Goal: Find specific page/section: Find specific page/section

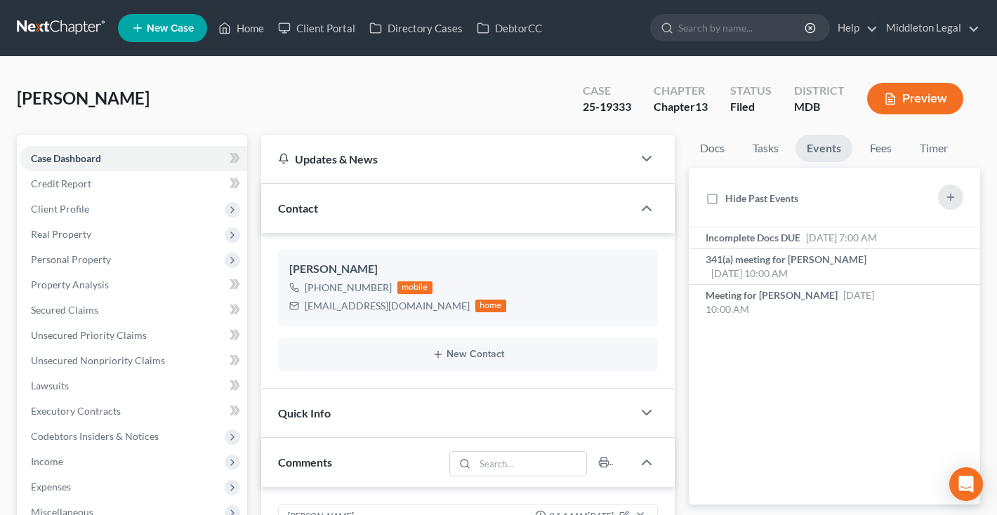
click at [80, 25] on link at bounding box center [62, 27] width 90 height 25
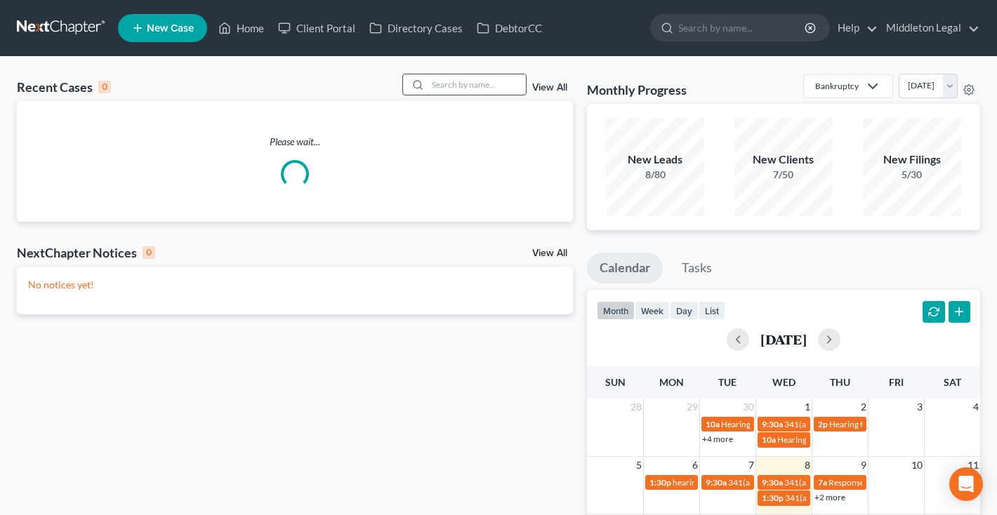
click at [514, 84] on input "search" at bounding box center [477, 84] width 98 height 20
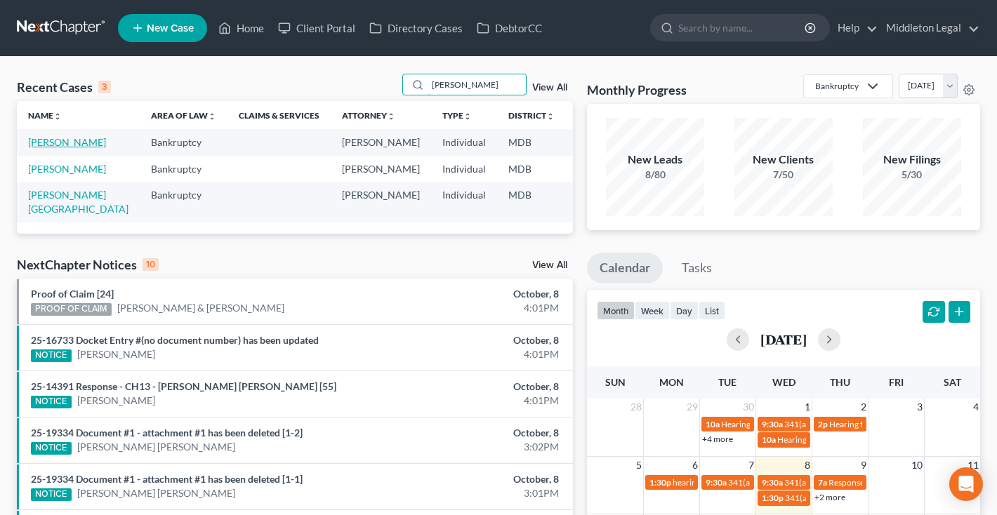
type input "Radway"
click at [29, 148] on link "[PERSON_NAME]" at bounding box center [67, 142] width 78 height 12
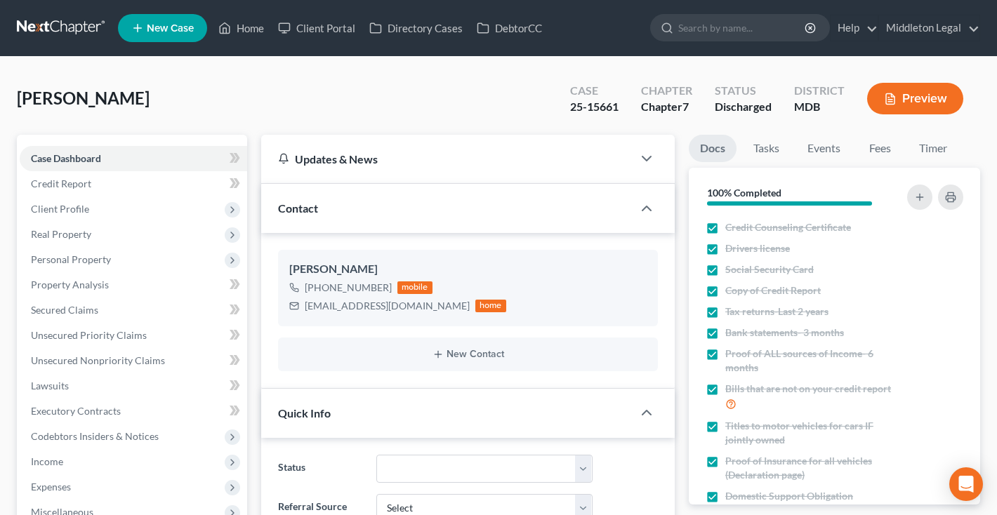
click at [57, 31] on link at bounding box center [62, 27] width 90 height 25
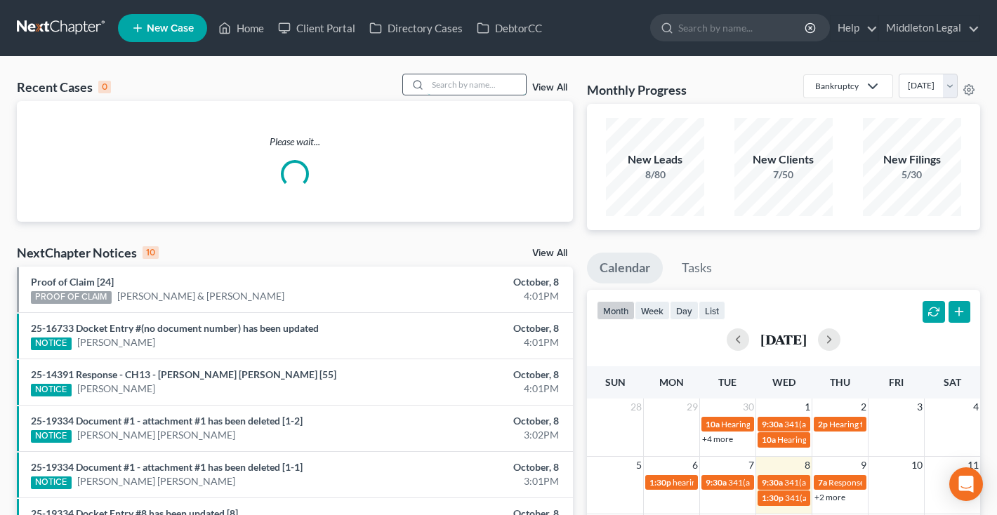
click at [465, 83] on input "search" at bounding box center [477, 84] width 98 height 20
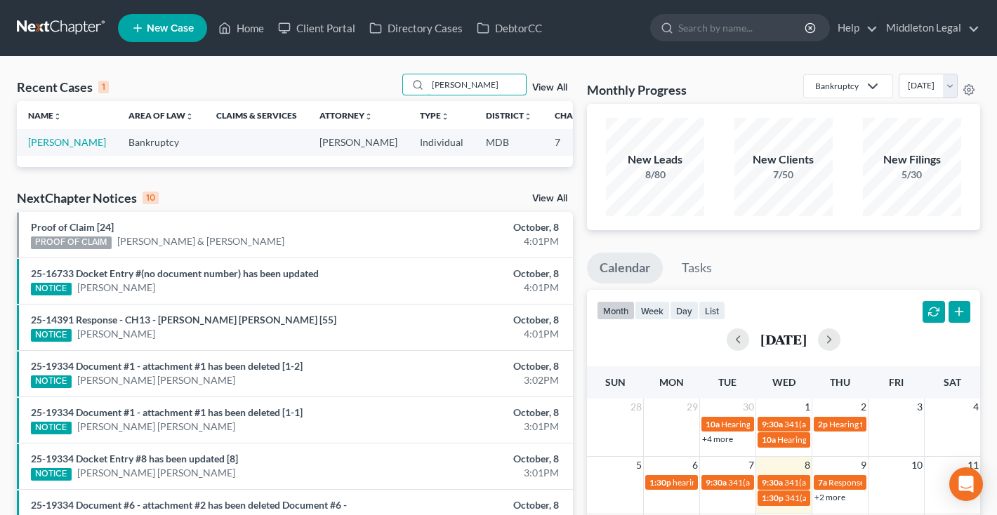
type input "[PERSON_NAME]"
drag, startPoint x: 412, startPoint y: 115, endPoint x: 48, endPoint y: 157, distance: 366.8
click at [48, 148] on link "[PERSON_NAME]" at bounding box center [67, 142] width 78 height 12
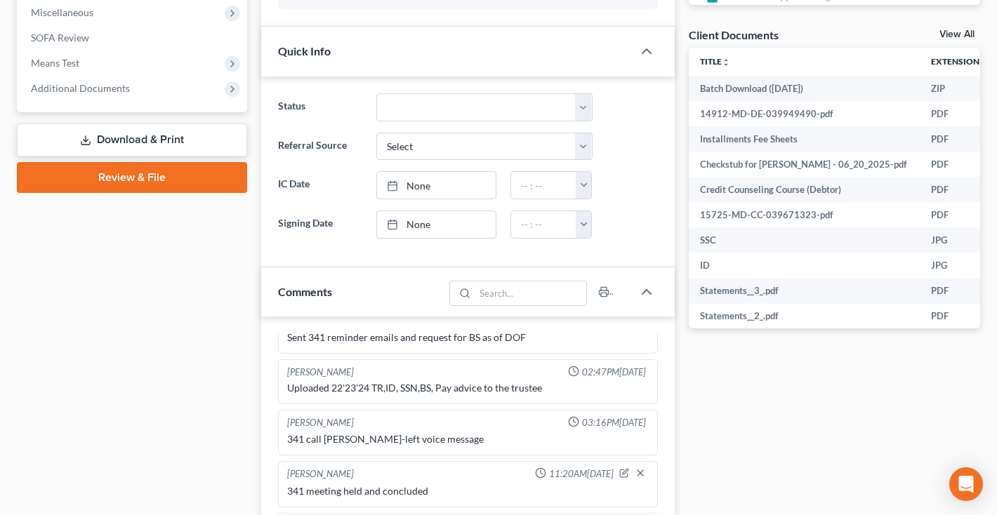
scroll to position [514, 0]
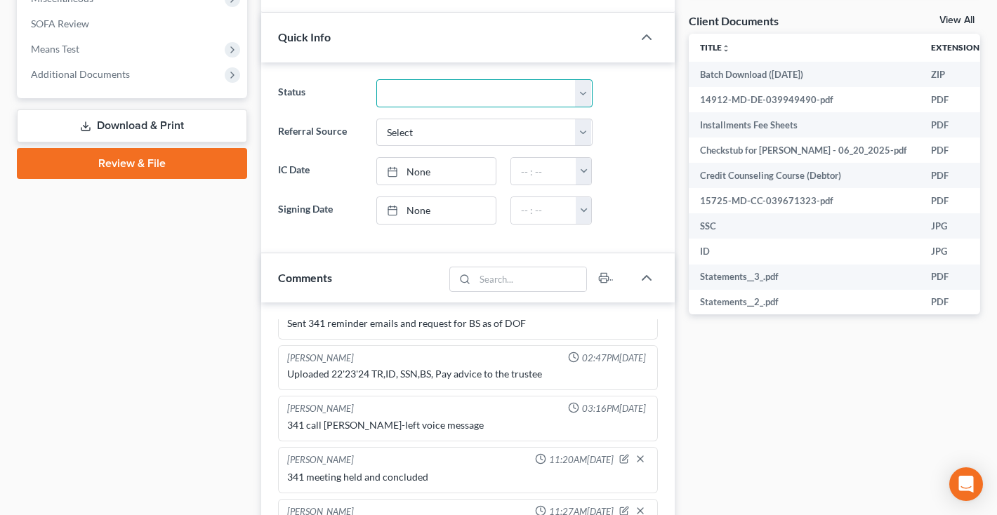
select select "1"
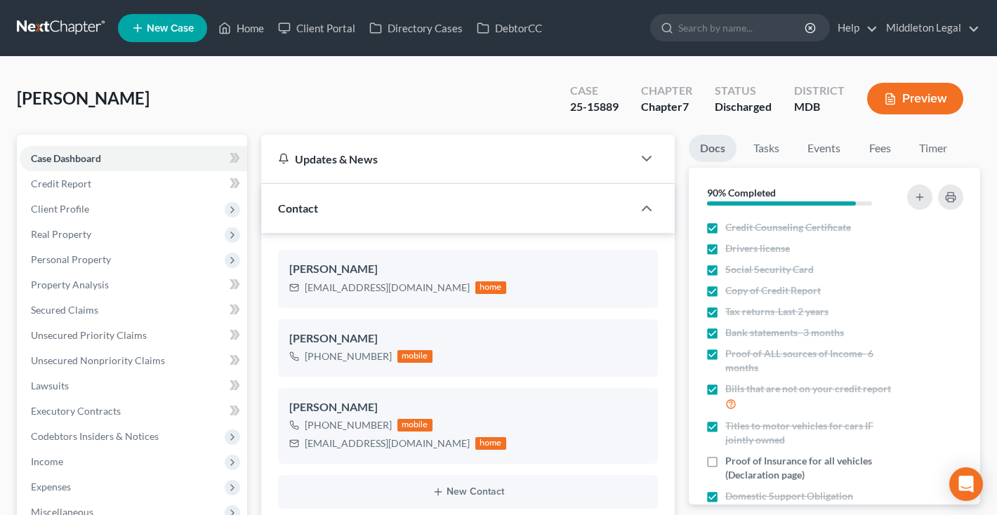
scroll to position [0, 0]
click at [55, 29] on link at bounding box center [62, 27] width 90 height 25
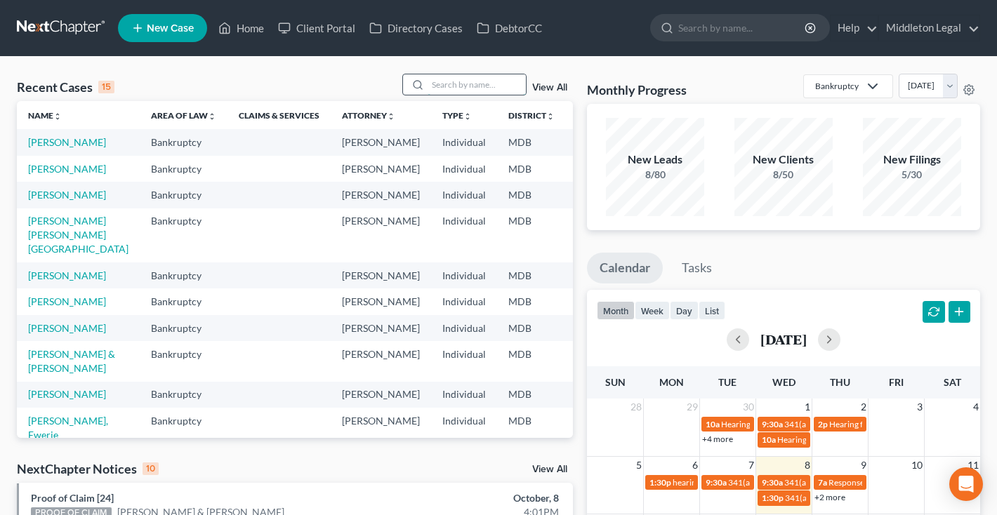
click at [466, 86] on input "search" at bounding box center [477, 84] width 98 height 20
type input "dang"
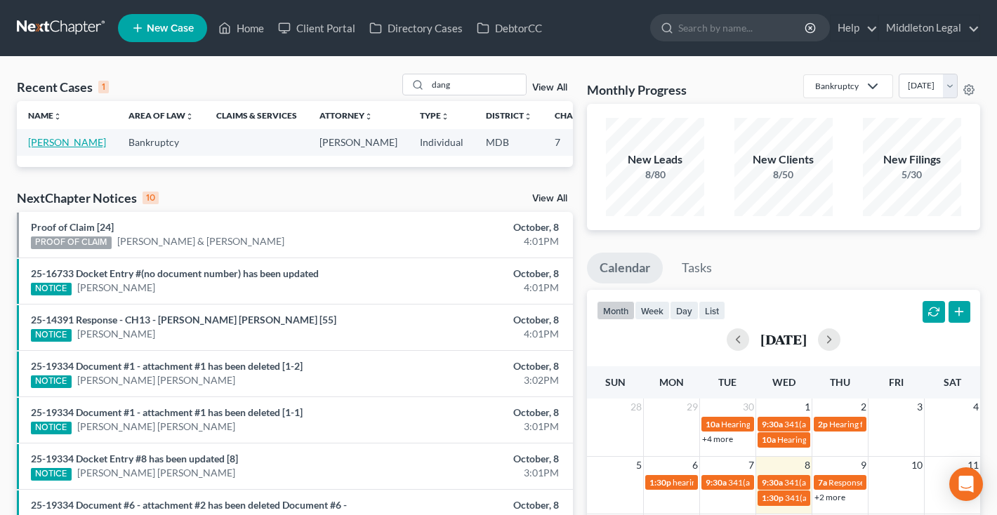
click at [36, 148] on link "Dang, Michael" at bounding box center [67, 142] width 78 height 12
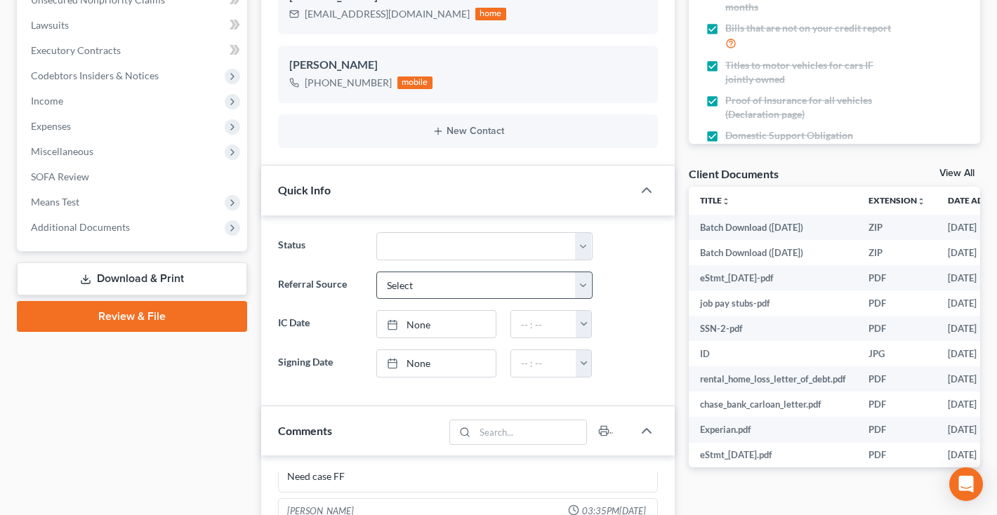
scroll to position [364, 0]
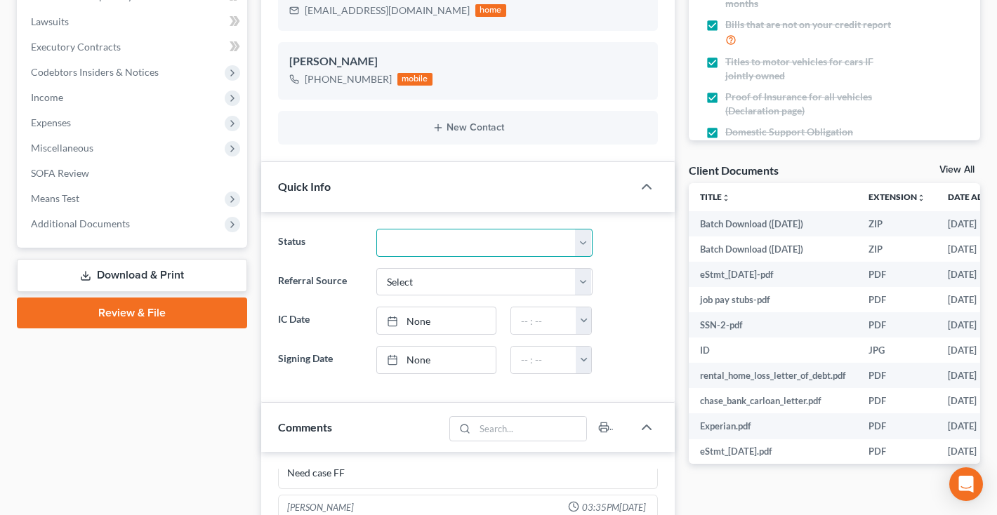
select select "1"
